Goal: Find specific page/section: Find specific page/section

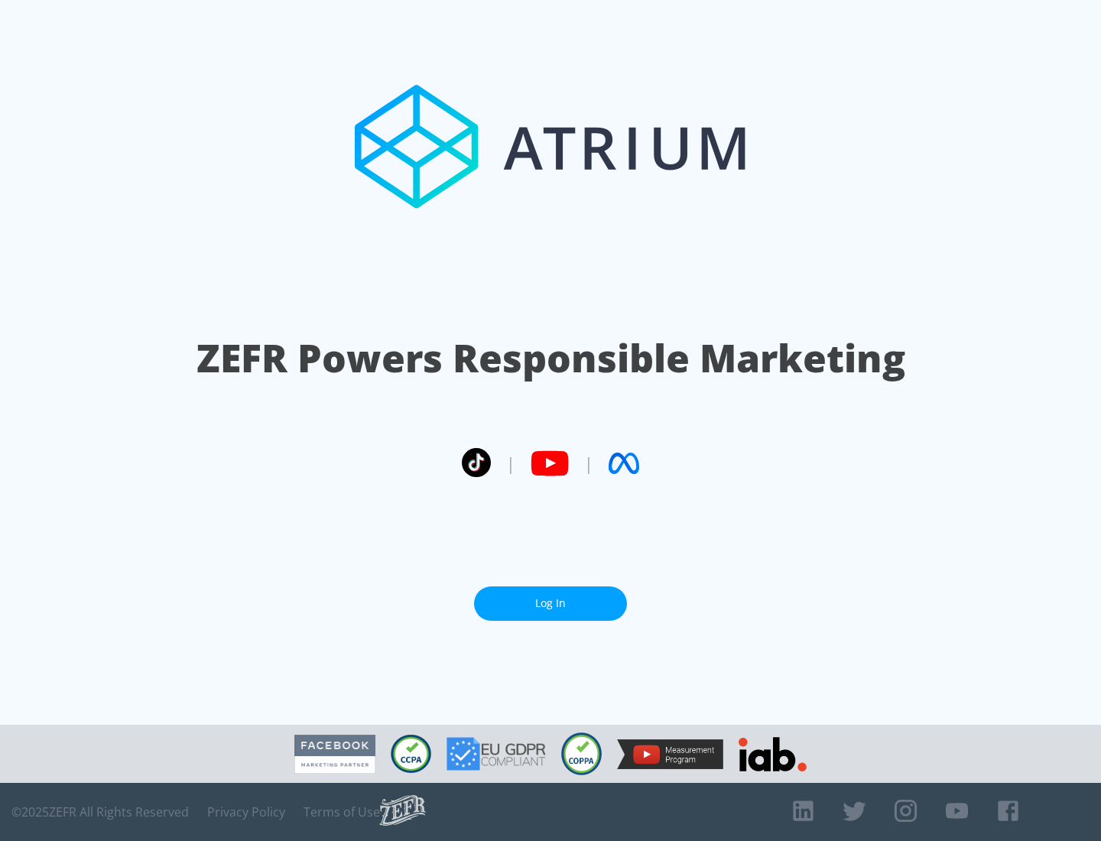
click at [551, 603] on link "Log In" at bounding box center [550, 604] width 153 height 34
